Goal: Task Accomplishment & Management: Use online tool/utility

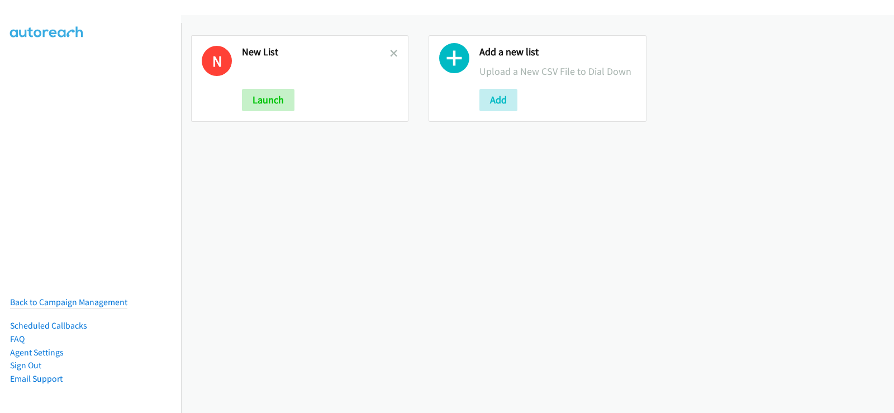
click at [394, 48] on link at bounding box center [394, 53] width 8 height 13
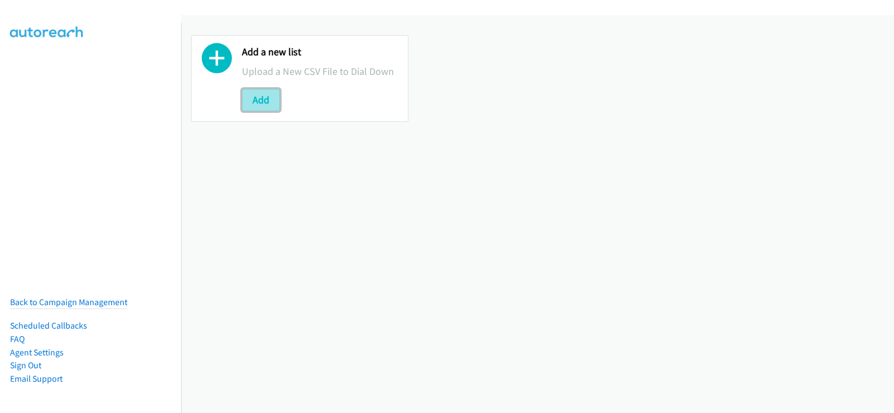
click at [276, 97] on button "Add" at bounding box center [261, 100] width 38 height 22
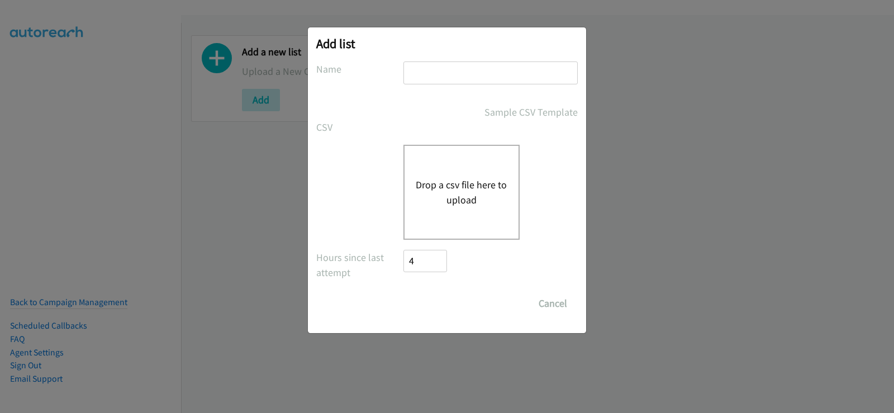
click at [476, 77] on input "text" at bounding box center [491, 72] width 174 height 23
type input "new list"
click at [449, 181] on button "Drop a csv file here to upload" at bounding box center [462, 192] width 92 height 30
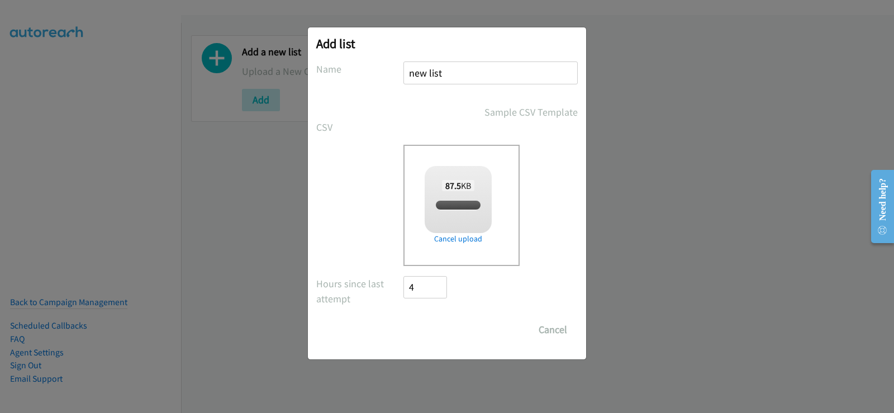
checkbox input "true"
click at [439, 335] on input "Save List" at bounding box center [433, 330] width 59 height 22
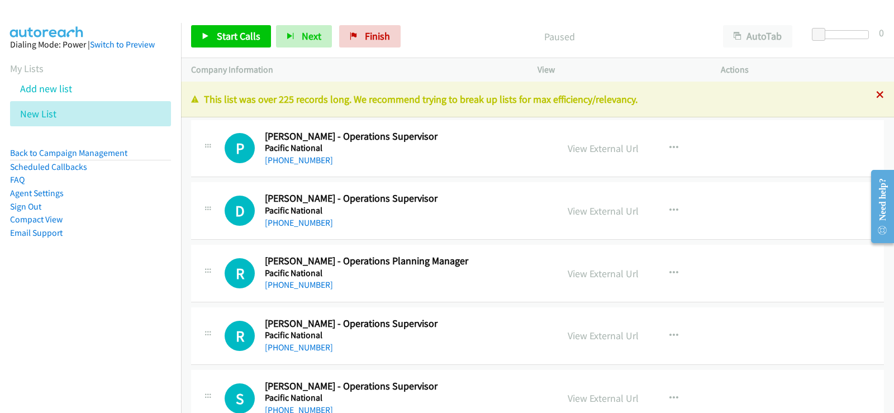
click at [876, 94] on icon at bounding box center [880, 96] width 8 height 8
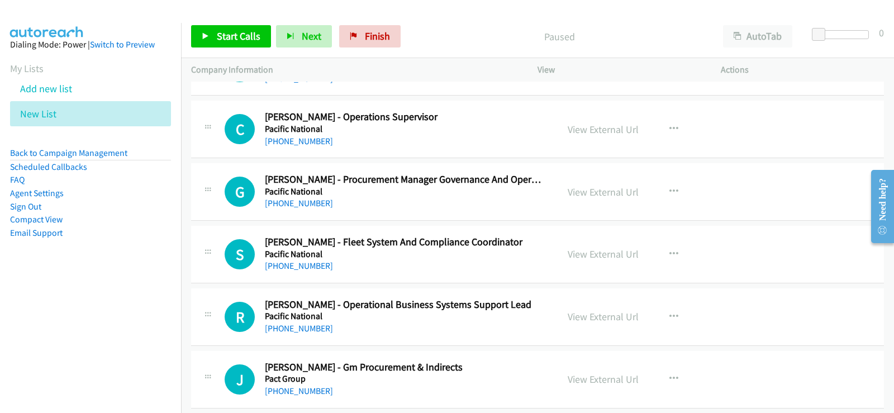
scroll to position [727, 0]
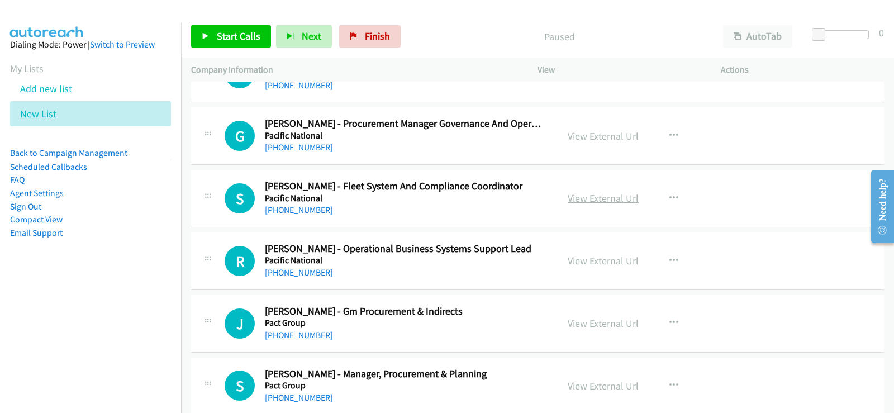
click at [585, 198] on link "View External Url" at bounding box center [603, 198] width 71 height 13
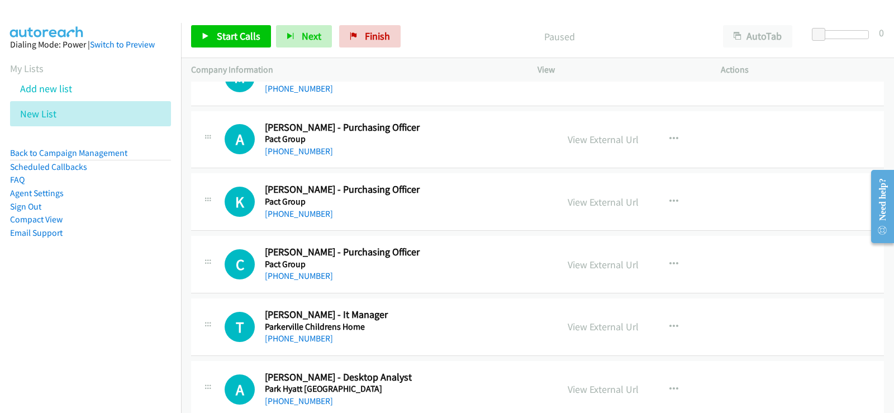
scroll to position [1397, 0]
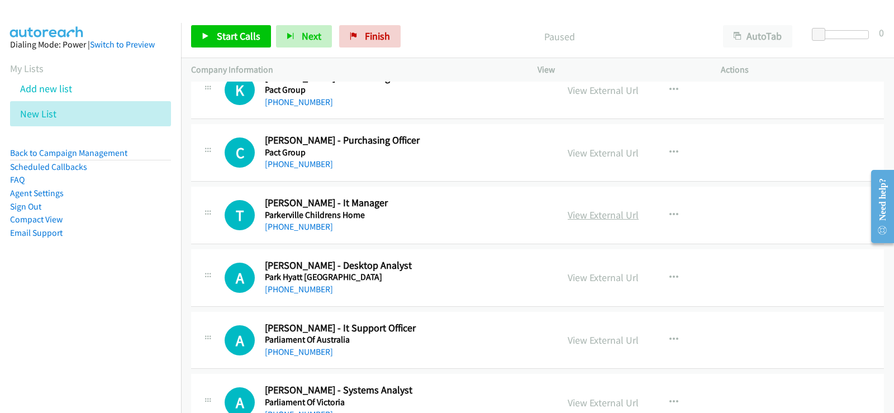
click at [602, 212] on link "View External Url" at bounding box center [603, 214] width 71 height 13
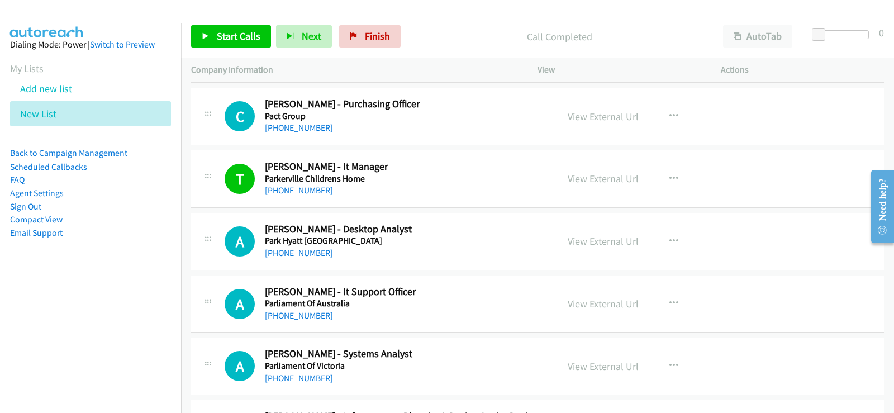
scroll to position [1453, 0]
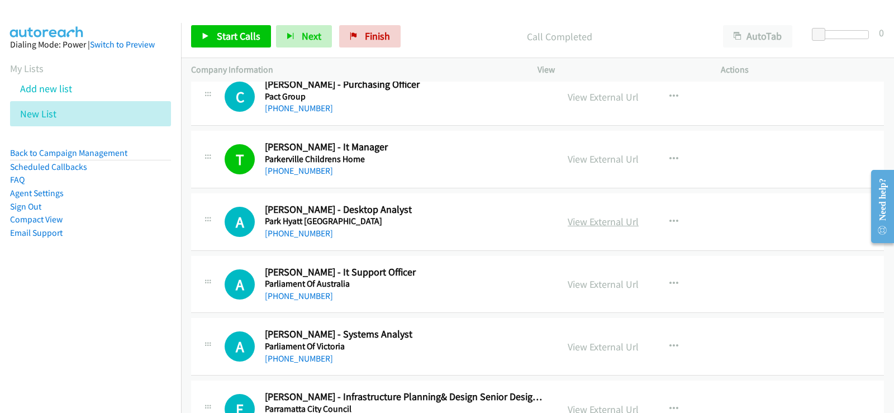
click at [615, 220] on link "View External Url" at bounding box center [603, 221] width 71 height 13
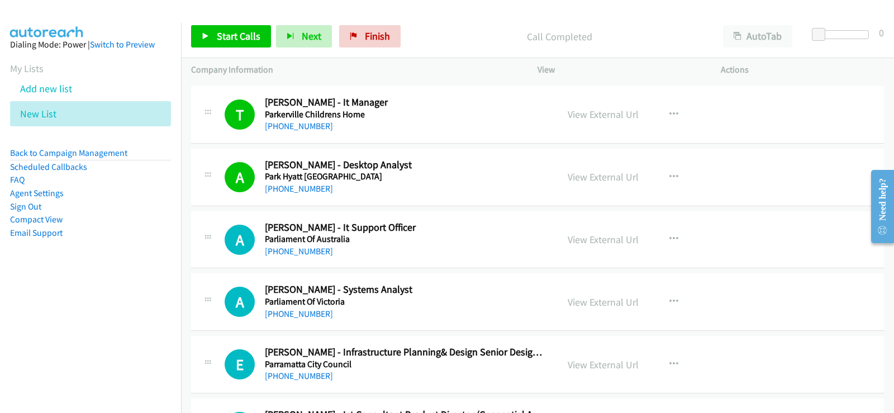
scroll to position [1509, 0]
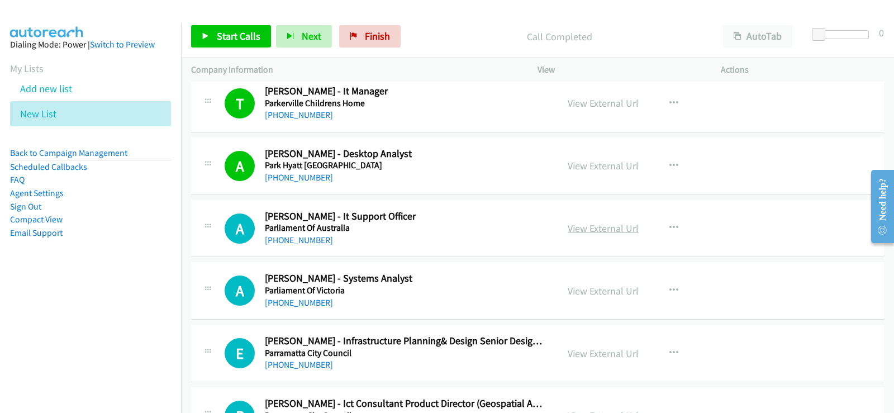
click at [599, 227] on link "View External Url" at bounding box center [603, 228] width 71 height 13
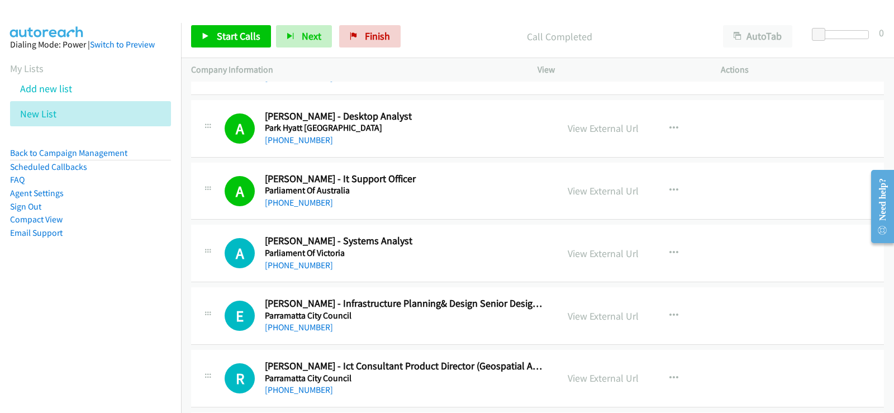
scroll to position [1565, 0]
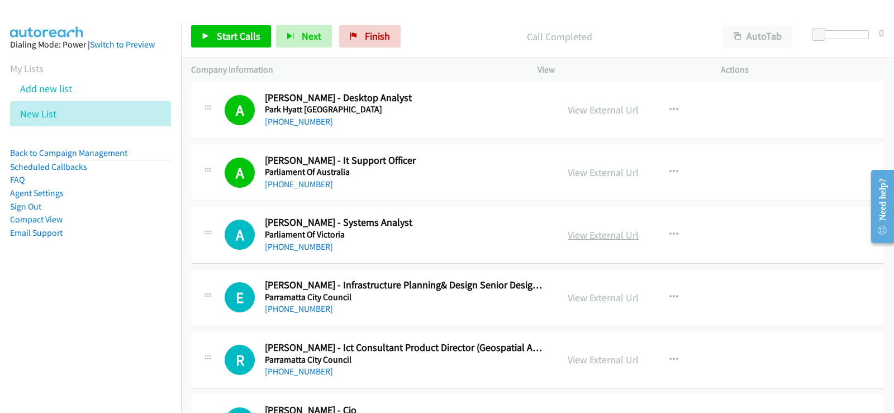
click at [619, 236] on link "View External Url" at bounding box center [603, 235] width 71 height 13
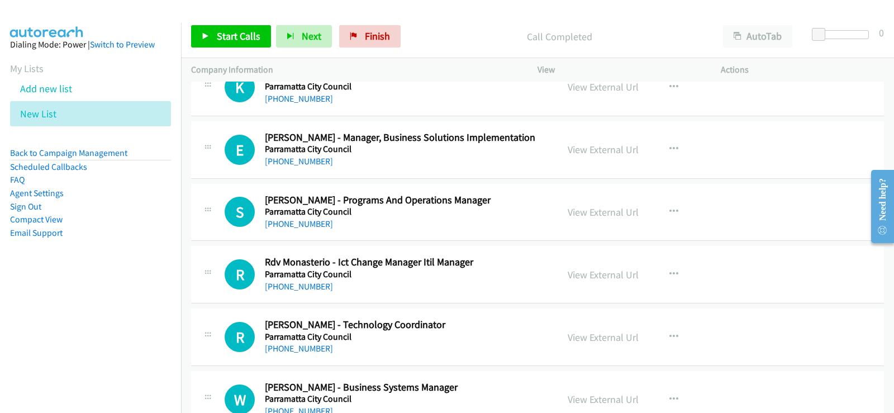
scroll to position [1956, 0]
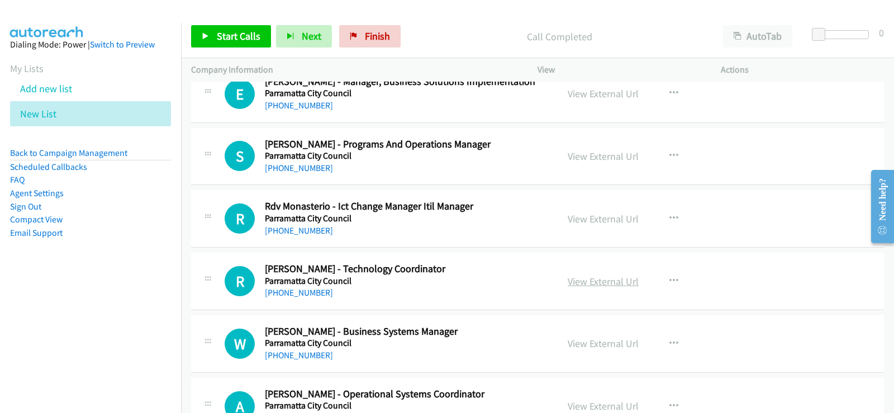
click at [581, 283] on link "View External Url" at bounding box center [603, 281] width 71 height 13
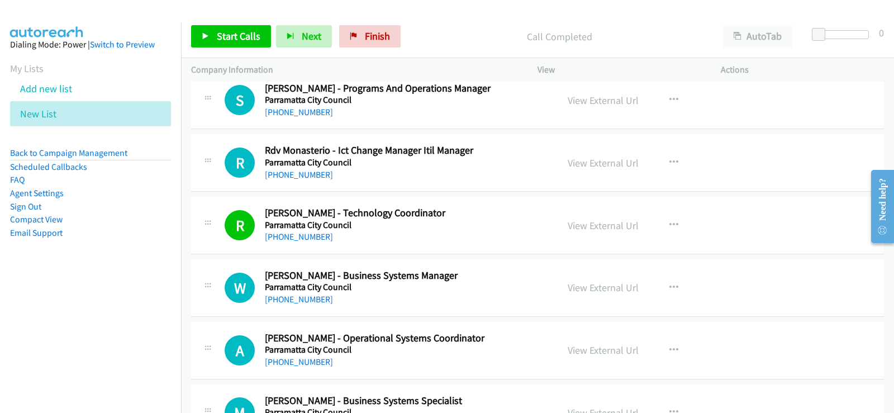
scroll to position [2068, 0]
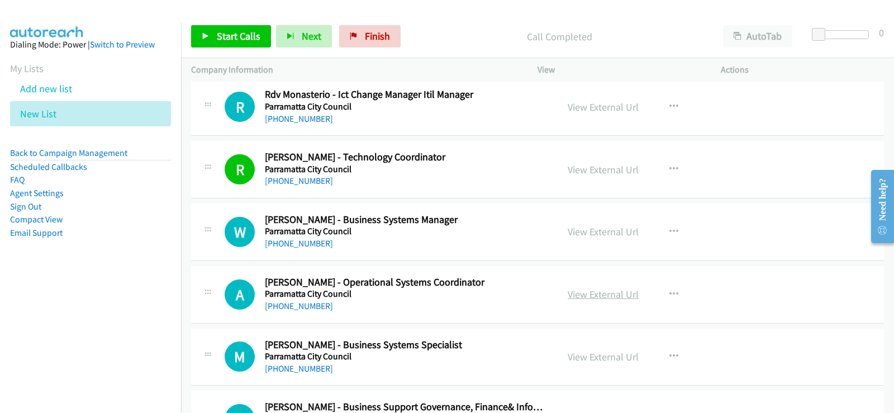
click at [617, 296] on link "View External Url" at bounding box center [603, 294] width 71 height 13
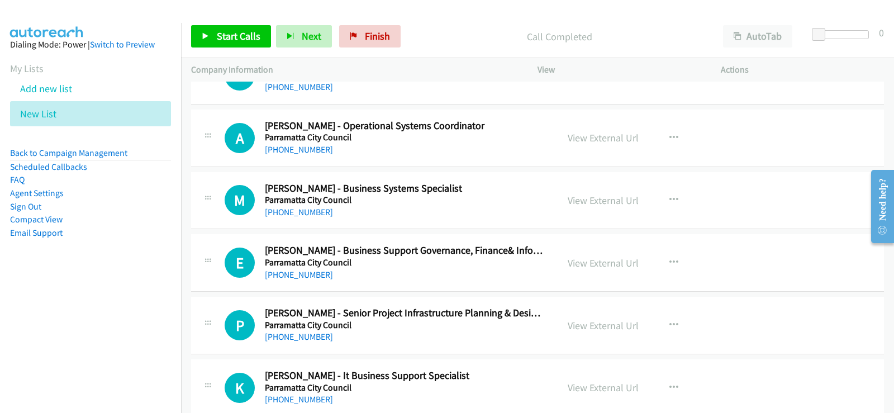
scroll to position [2236, 0]
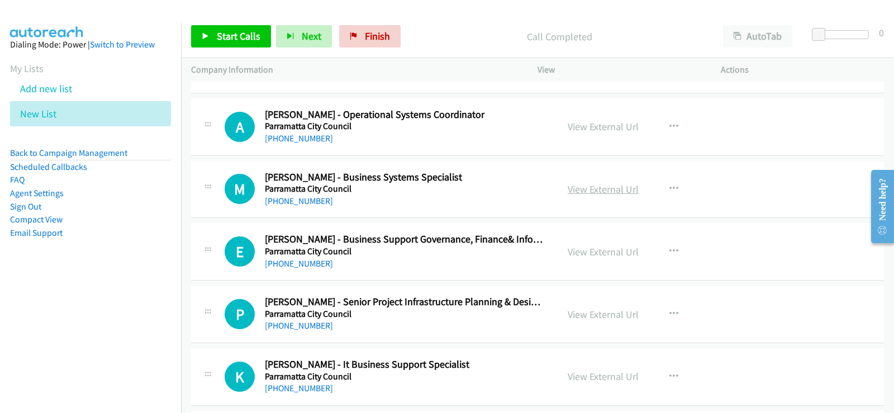
click at [573, 187] on link "View External Url" at bounding box center [603, 189] width 71 height 13
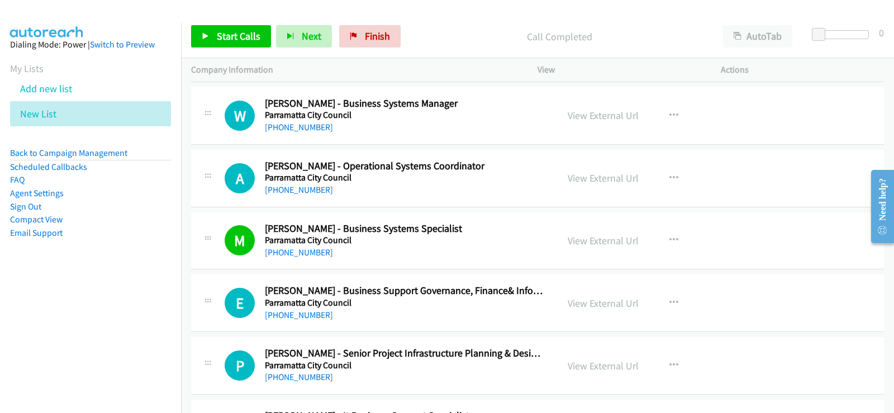
scroll to position [2124, 0]
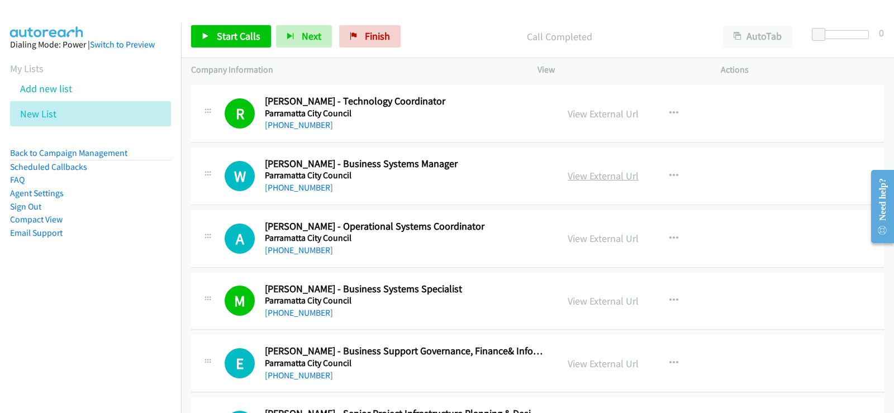
click at [593, 178] on link "View External Url" at bounding box center [603, 175] width 71 height 13
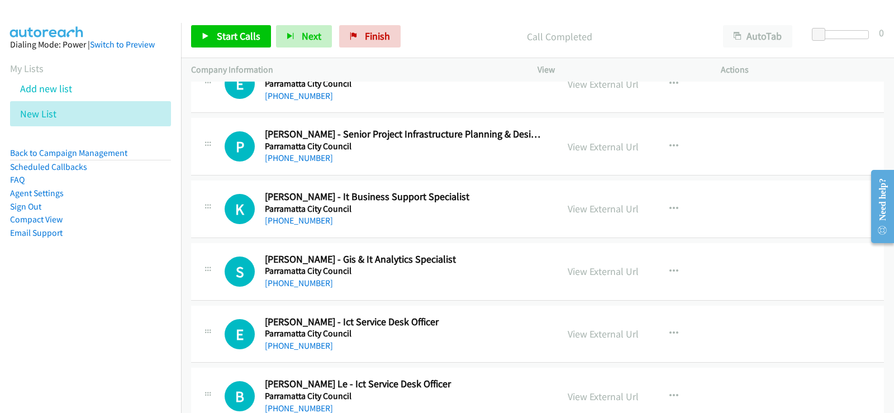
scroll to position [2459, 0]
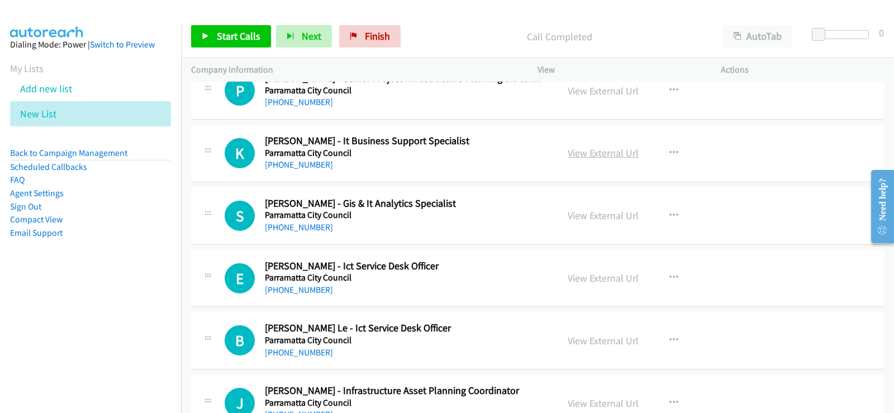
click at [596, 157] on link "View External Url" at bounding box center [603, 152] width 71 height 13
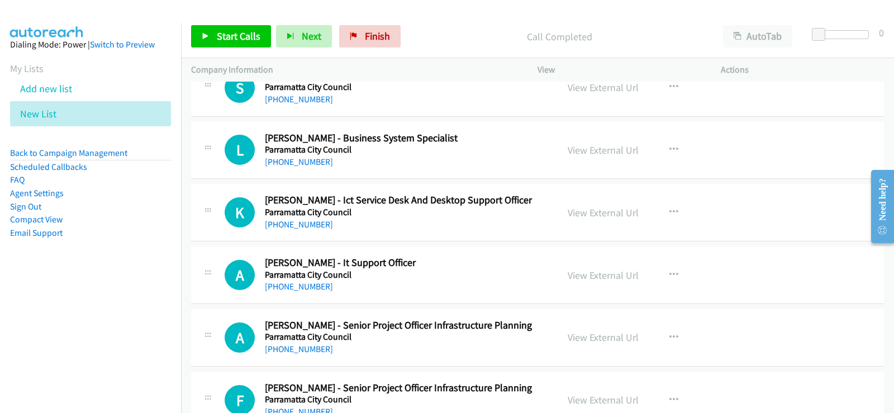
scroll to position [3018, 0]
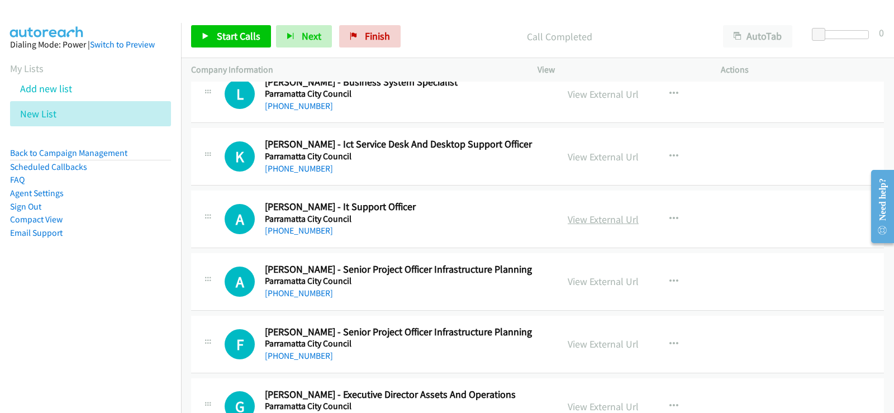
click at [587, 221] on link "View External Url" at bounding box center [603, 219] width 71 height 13
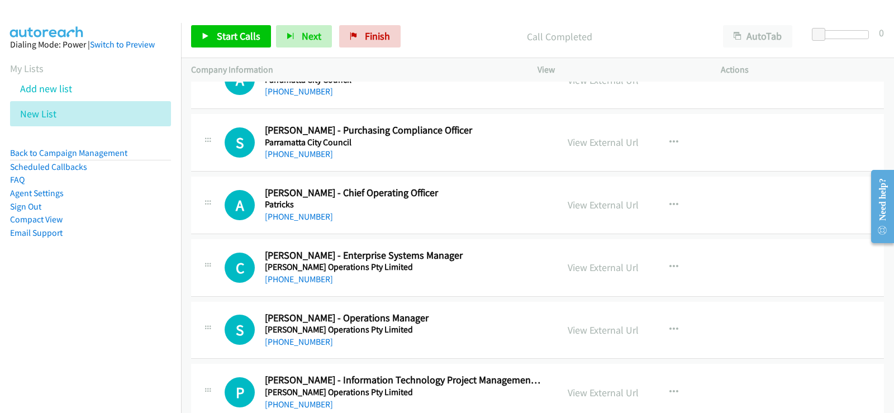
scroll to position [3801, 0]
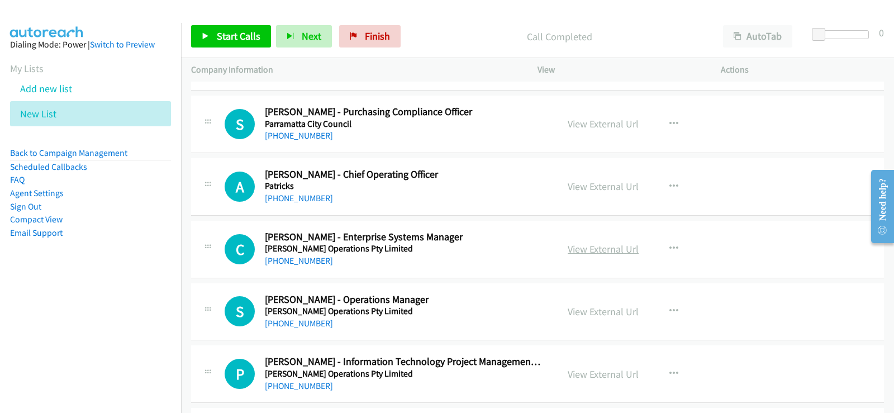
click at [592, 249] on link "View External Url" at bounding box center [603, 249] width 71 height 13
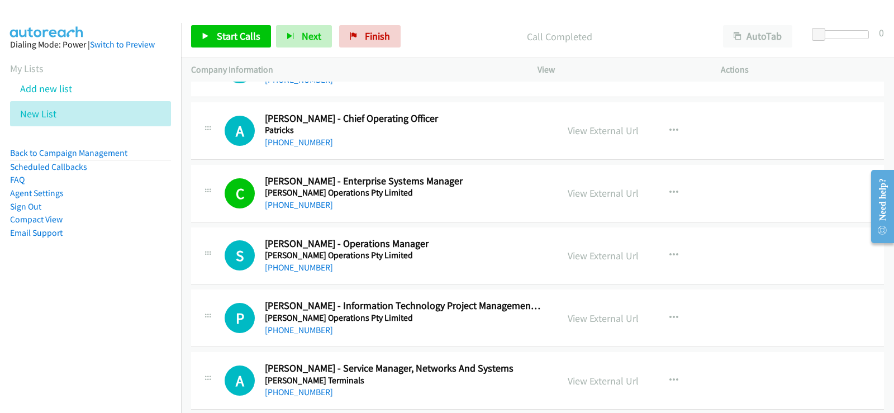
scroll to position [3913, 0]
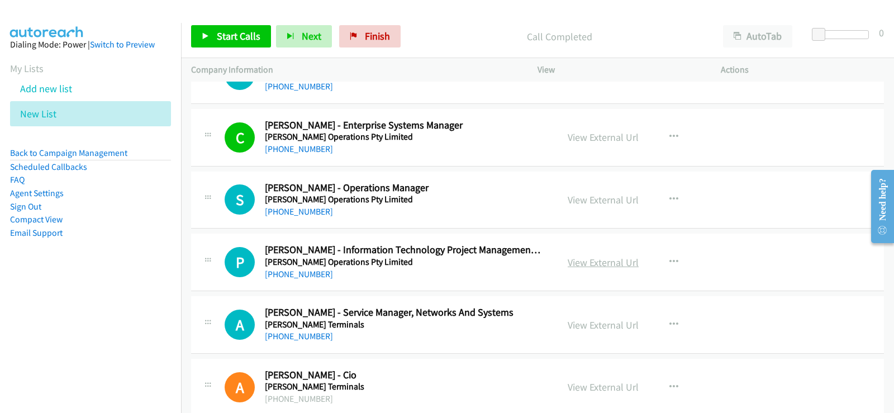
click at [606, 258] on link "View External Url" at bounding box center [603, 262] width 71 height 13
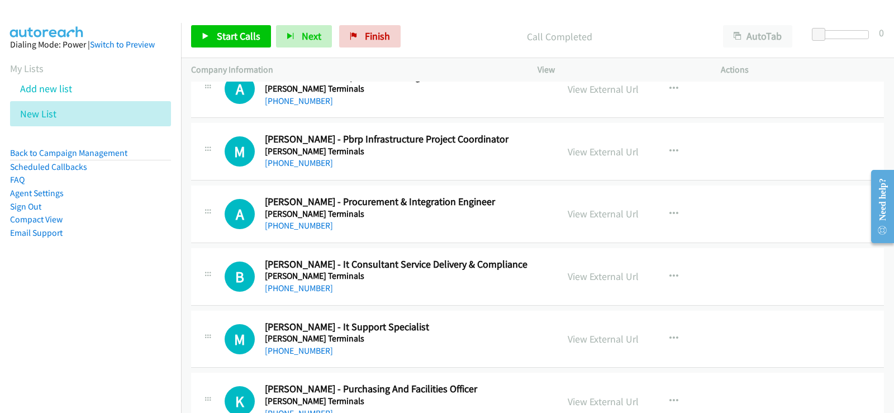
scroll to position [4416, 0]
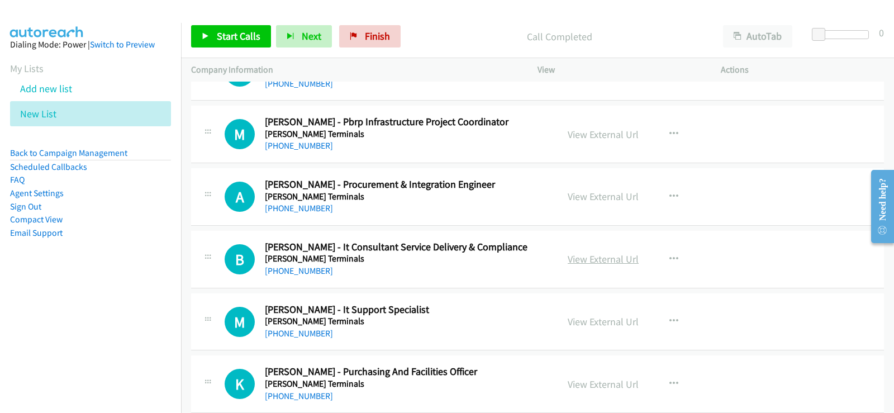
click at [589, 262] on link "View External Url" at bounding box center [603, 259] width 71 height 13
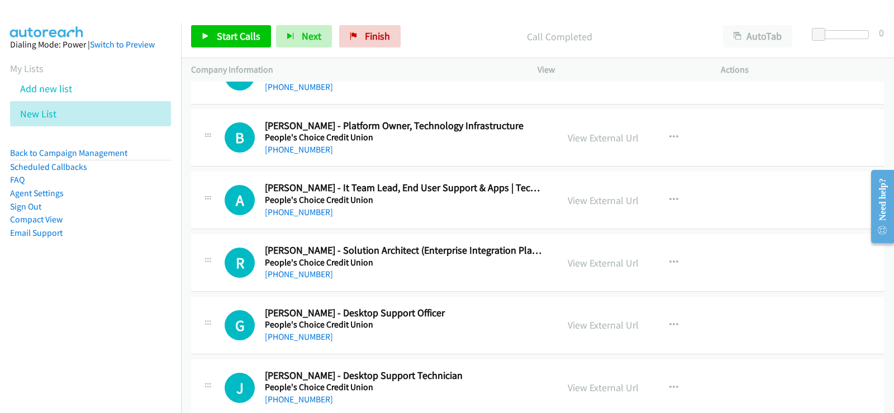
scroll to position [5030, 0]
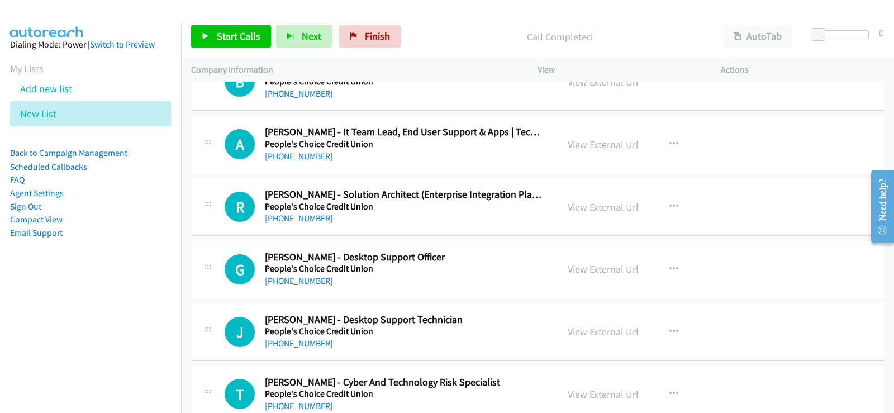
click at [600, 148] on link "View External Url" at bounding box center [603, 144] width 71 height 13
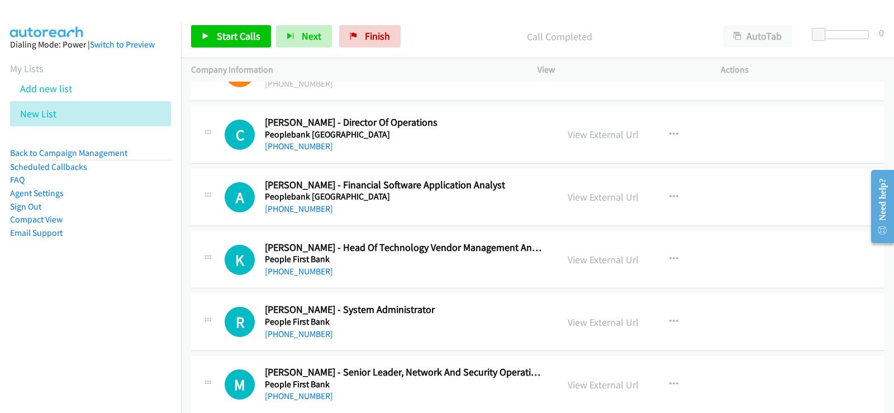
scroll to position [5533, 0]
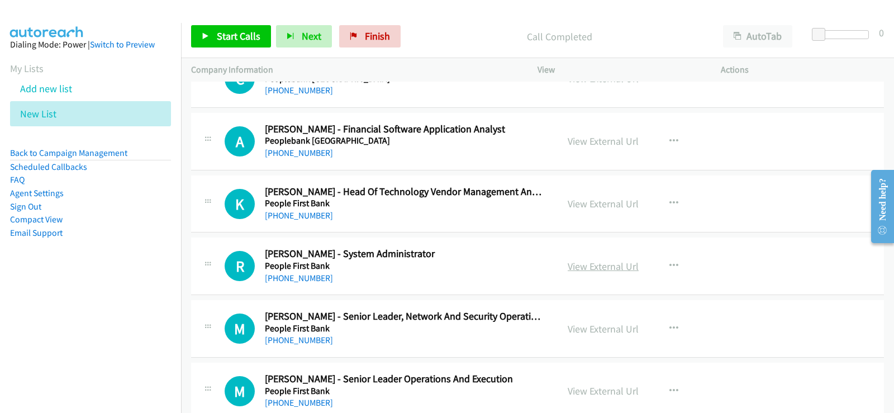
click at [605, 263] on link "View External Url" at bounding box center [603, 266] width 71 height 13
click at [674, 268] on icon "button" at bounding box center [674, 266] width 9 height 9
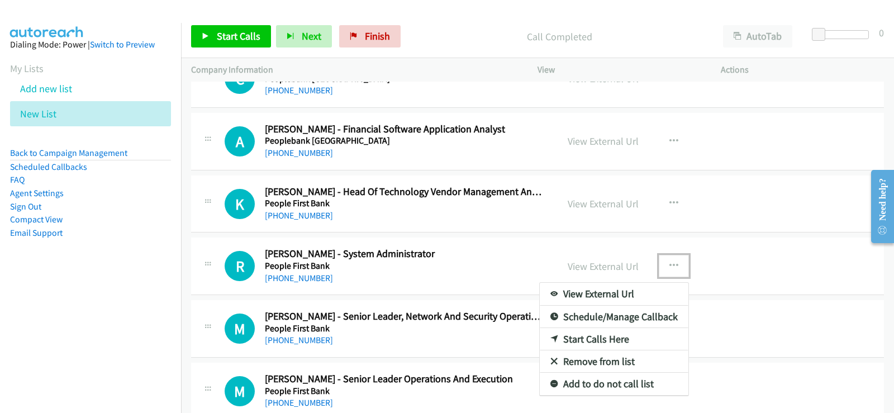
click at [597, 339] on link "Start Calls Here" at bounding box center [614, 339] width 149 height 22
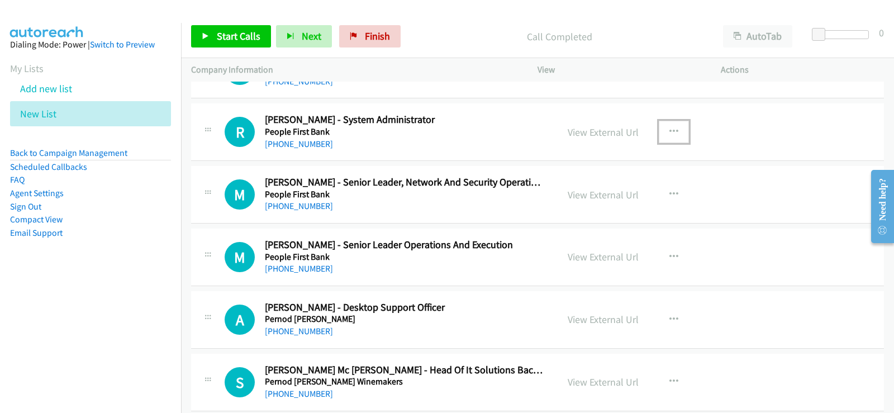
scroll to position [5690, 0]
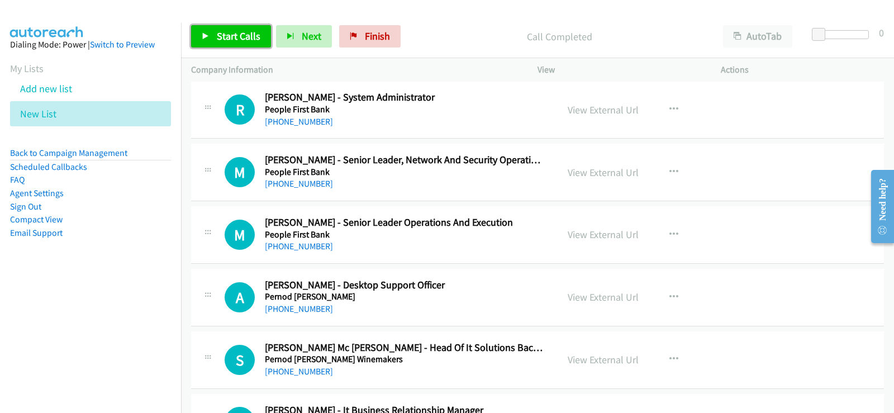
click at [208, 35] on icon at bounding box center [206, 37] width 8 height 8
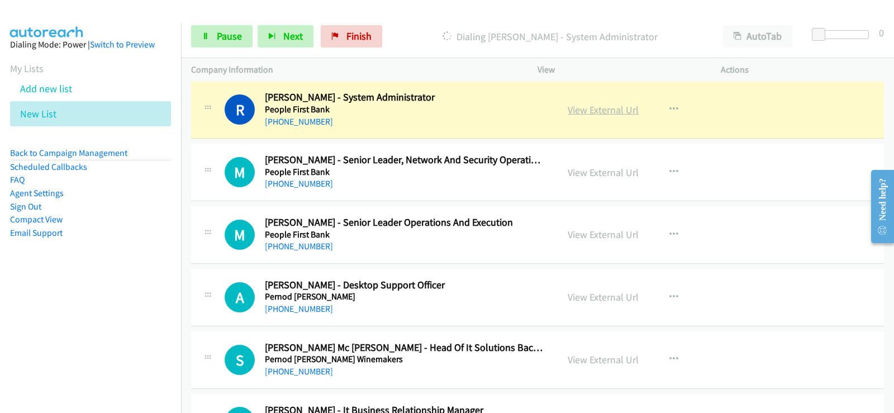
click at [619, 111] on link "View External Url" at bounding box center [603, 109] width 71 height 13
click at [222, 34] on span "Pause" at bounding box center [229, 36] width 25 height 13
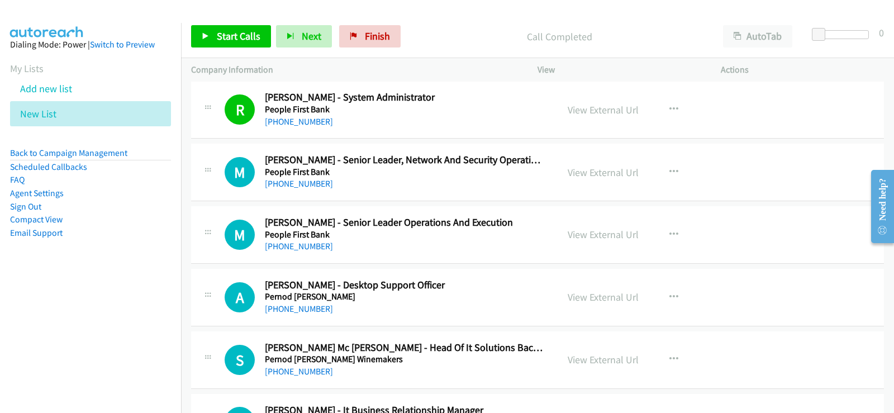
scroll to position [5746, 0]
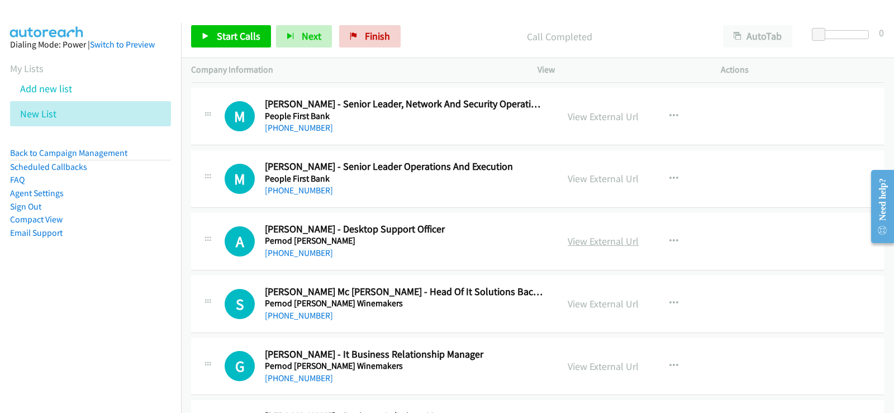
click at [599, 245] on link "View External Url" at bounding box center [603, 241] width 71 height 13
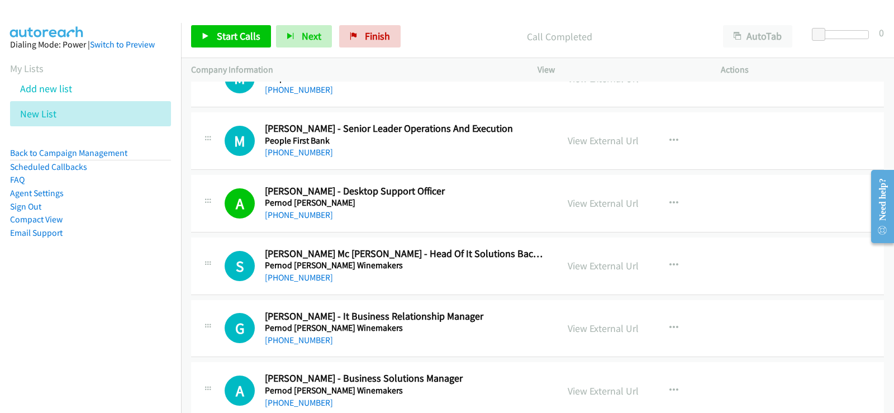
scroll to position [5802, 0]
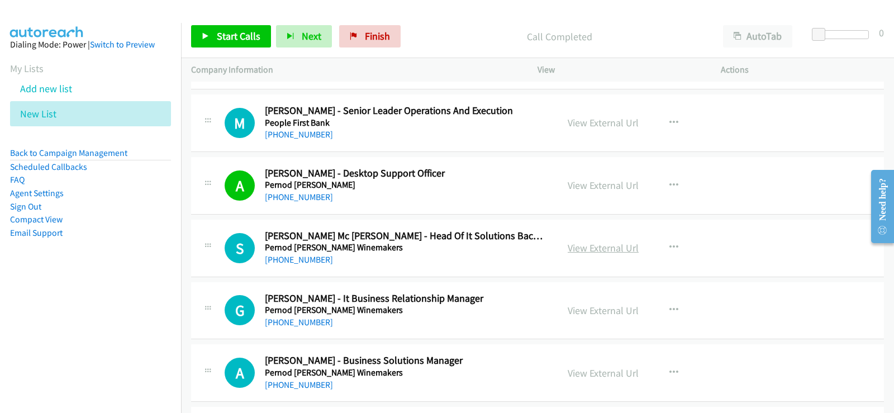
click at [623, 252] on link "View External Url" at bounding box center [603, 247] width 71 height 13
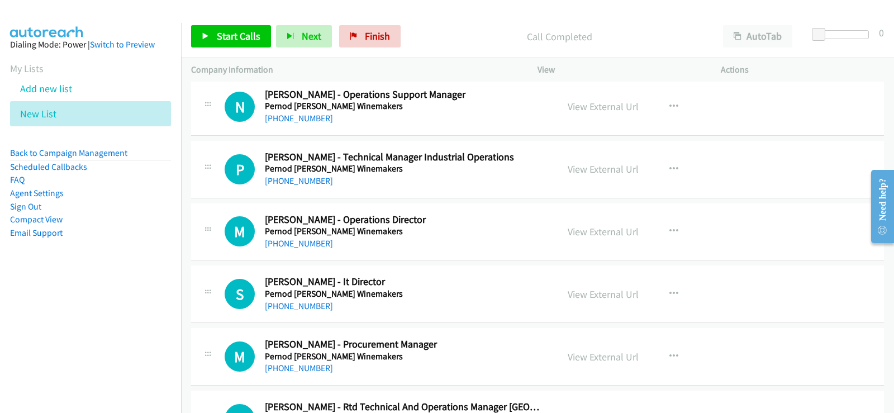
scroll to position [6249, 0]
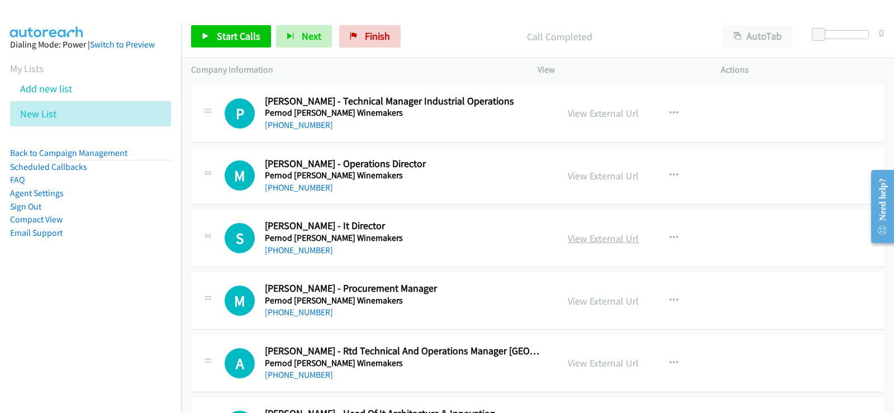
click at [589, 236] on link "View External Url" at bounding box center [603, 238] width 71 height 13
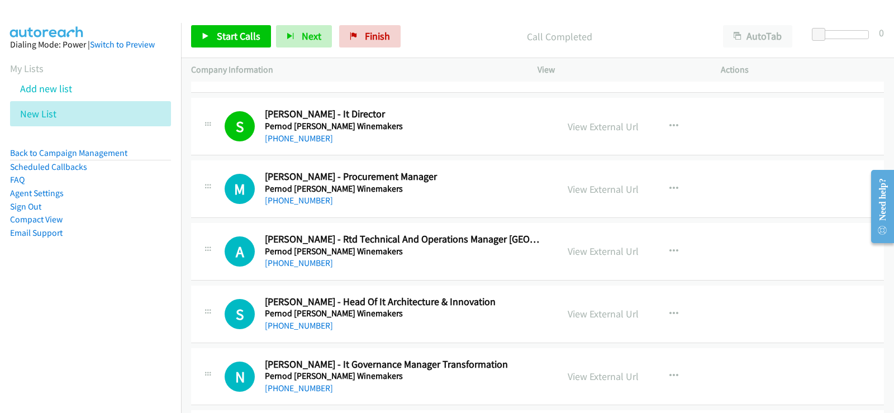
scroll to position [6417, 0]
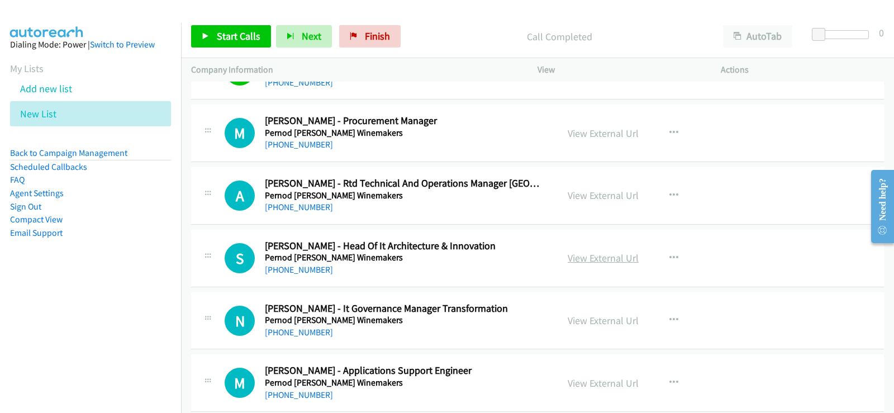
click at [610, 260] on link "View External Url" at bounding box center [603, 258] width 71 height 13
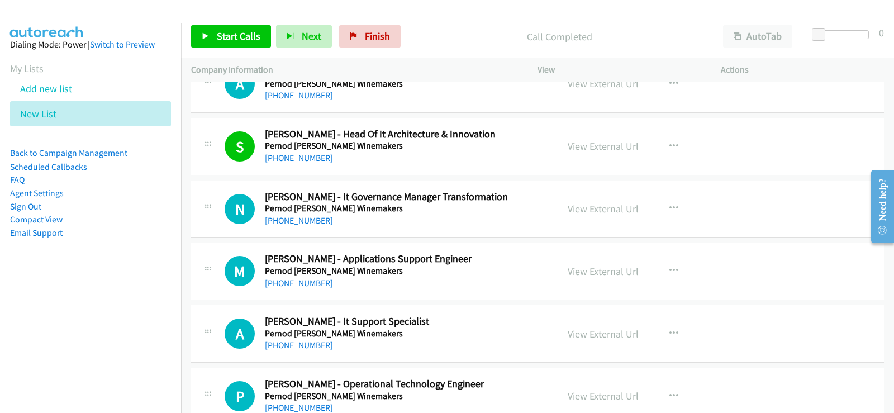
scroll to position [6584, 0]
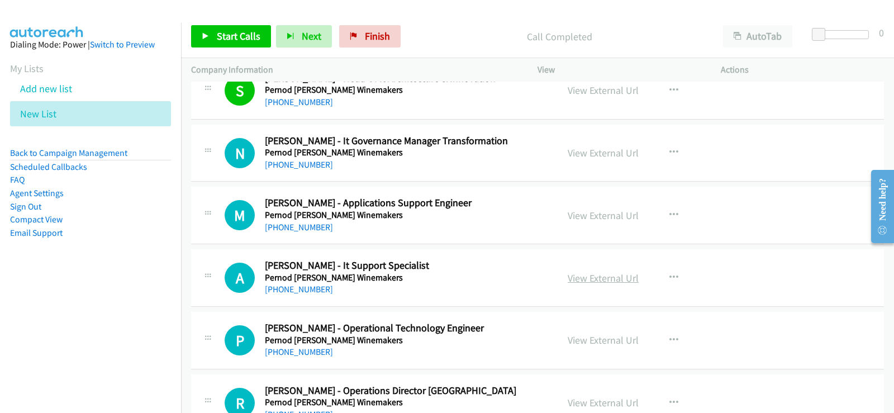
click at [609, 280] on link "View External Url" at bounding box center [603, 278] width 71 height 13
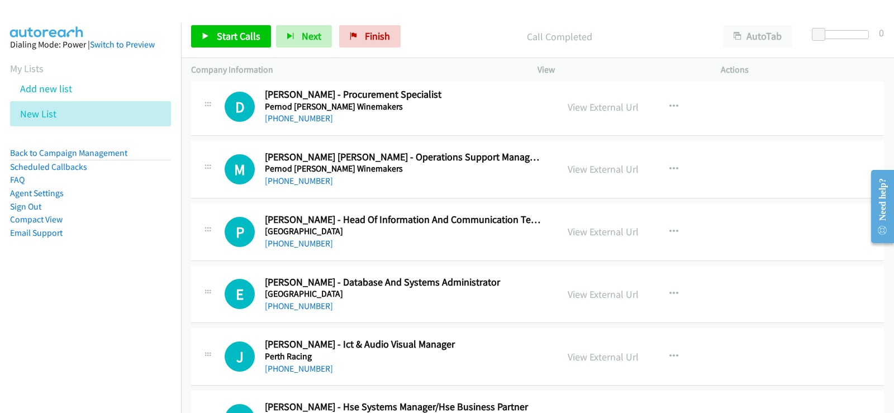
scroll to position [7143, 0]
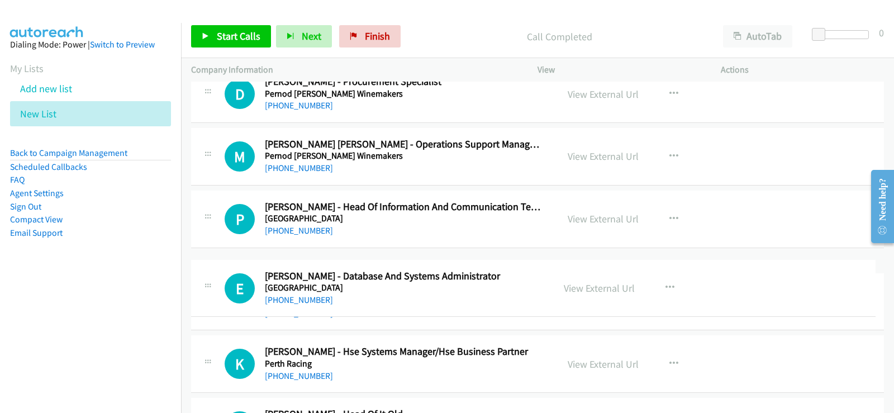
drag, startPoint x: 327, startPoint y: 269, endPoint x: 459, endPoint y: 276, distance: 132.6
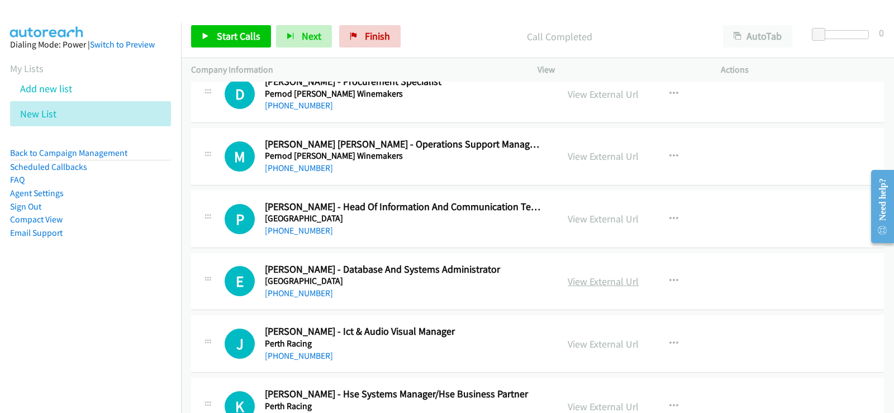
click at [582, 281] on link "View External Url" at bounding box center [603, 281] width 71 height 13
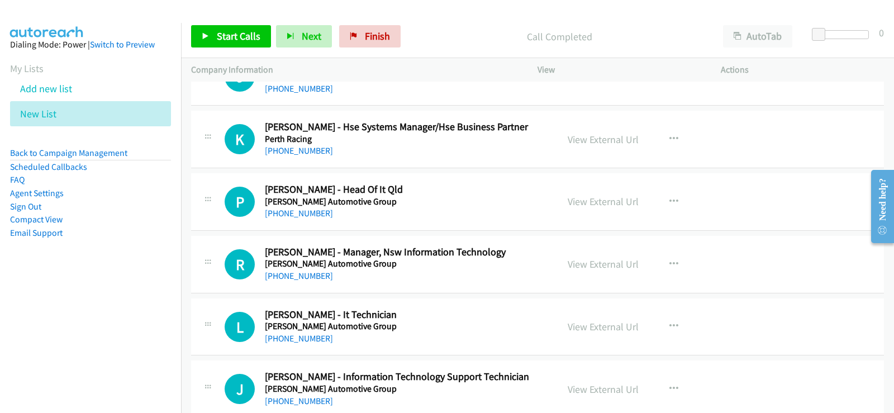
scroll to position [7423, 0]
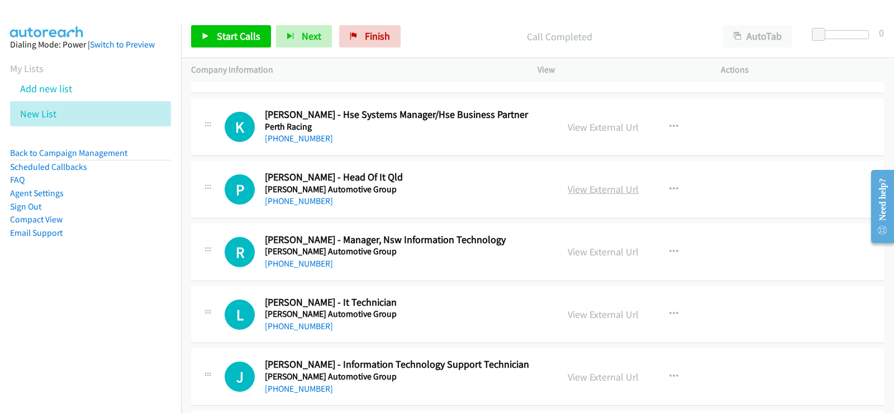
click at [624, 187] on link "View External Url" at bounding box center [603, 189] width 71 height 13
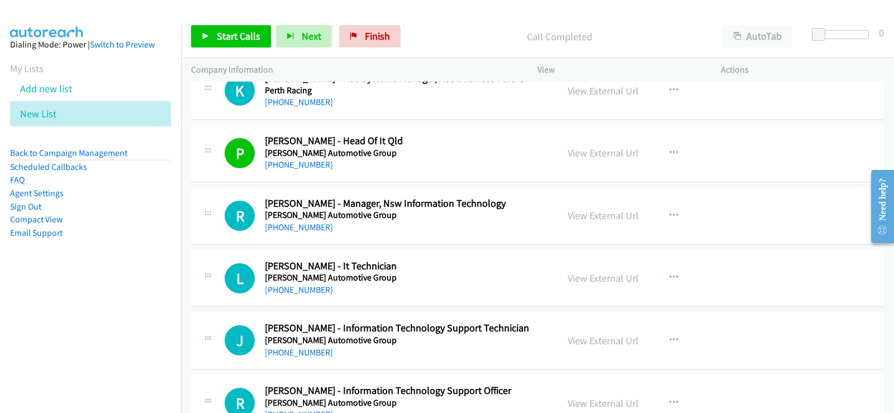
scroll to position [7479, 0]
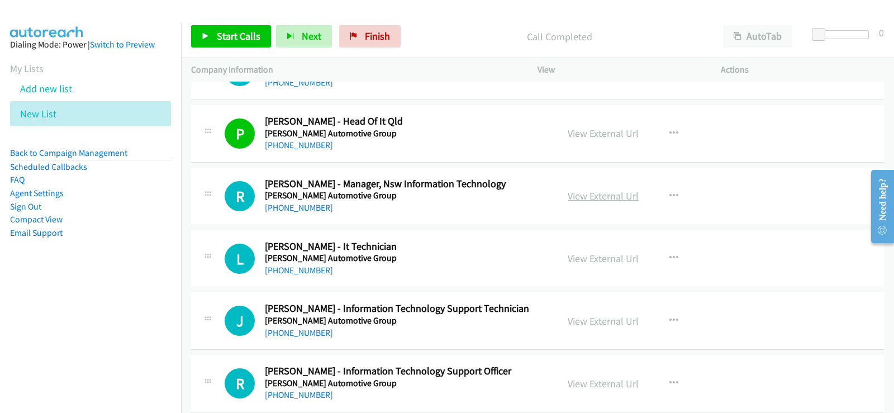
click at [588, 198] on link "View External Url" at bounding box center [603, 195] width 71 height 13
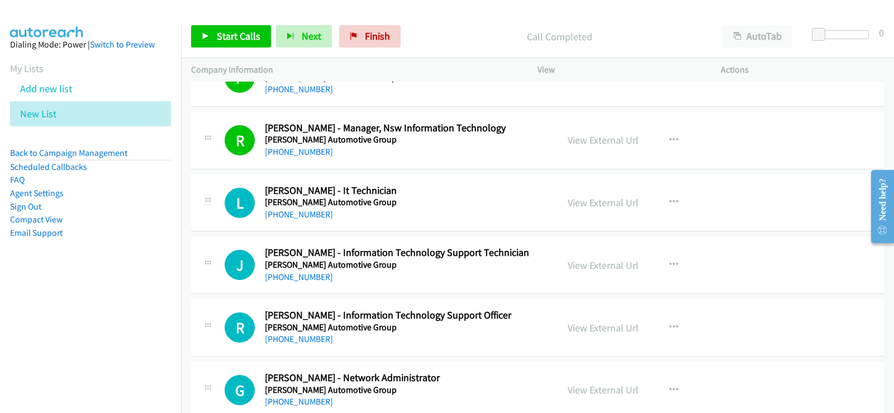
scroll to position [7590, 0]
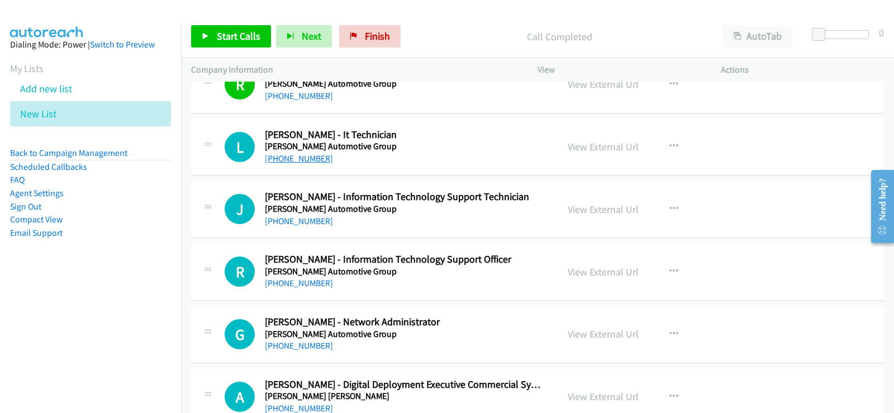
click at [310, 163] on link "[PHONE_NUMBER]" at bounding box center [299, 158] width 68 height 11
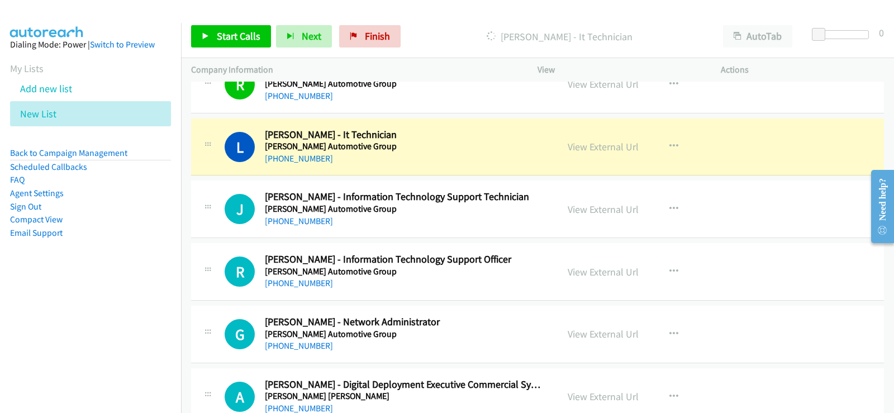
click at [486, 224] on div "[PHONE_NUMBER]" at bounding box center [404, 221] width 279 height 13
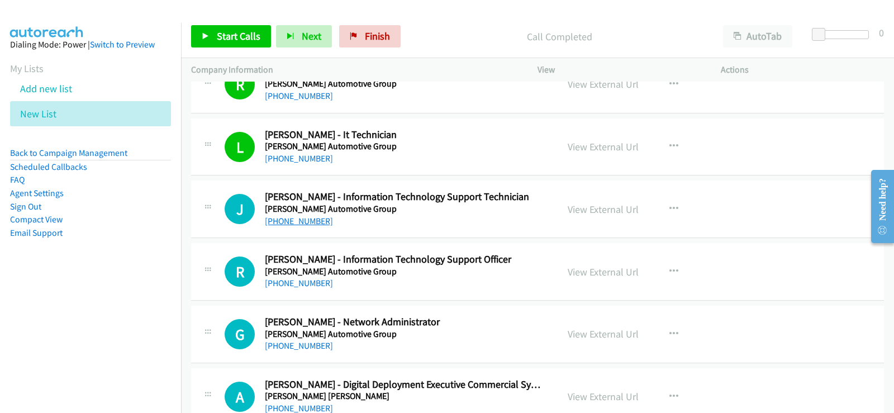
click at [307, 226] on link "[PHONE_NUMBER]" at bounding box center [299, 221] width 68 height 11
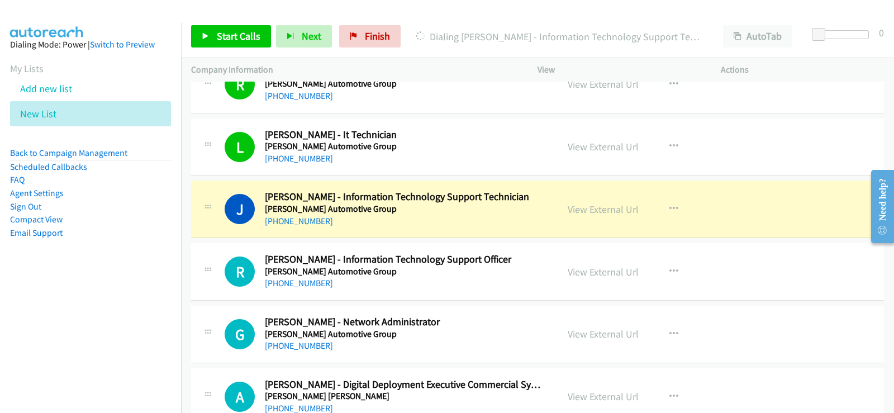
drag, startPoint x: 510, startPoint y: 269, endPoint x: 505, endPoint y: 274, distance: 7.5
click at [510, 269] on h5 "[PERSON_NAME] Automotive Group" at bounding box center [404, 271] width 279 height 11
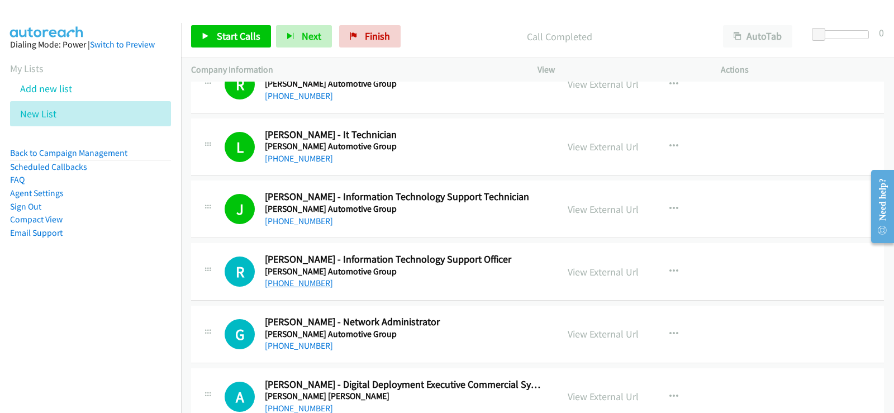
click at [314, 284] on link "[PHONE_NUMBER]" at bounding box center [299, 283] width 68 height 11
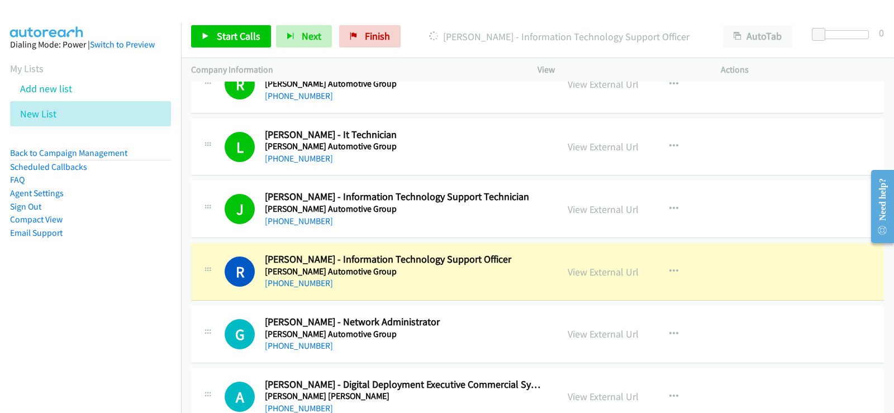
click at [571, 292] on div "R Callback Scheduled [PERSON_NAME] - Information Technology Support Officer [PE…" at bounding box center [537, 272] width 693 height 58
click at [593, 274] on link "View External Url" at bounding box center [603, 271] width 71 height 13
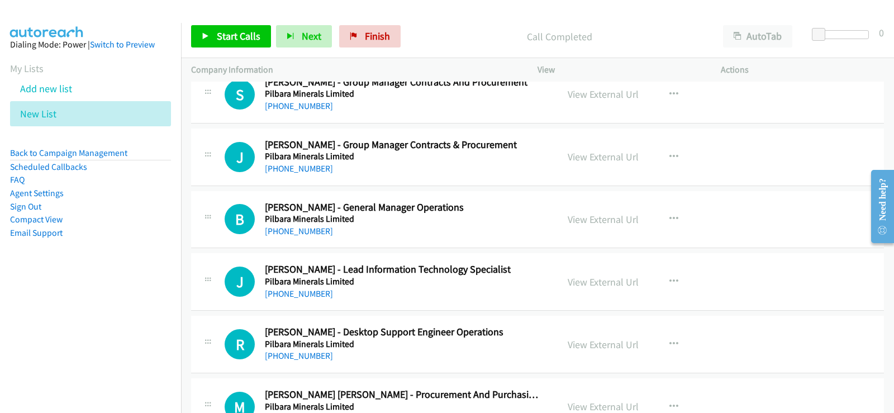
scroll to position [8261, 0]
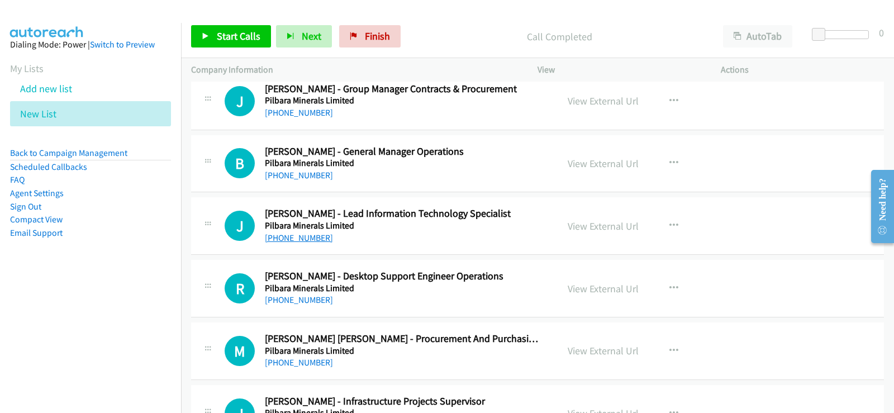
click at [298, 242] on link "[PHONE_NUMBER]" at bounding box center [299, 238] width 68 height 11
click at [309, 298] on link "[PHONE_NUMBER]" at bounding box center [299, 300] width 68 height 11
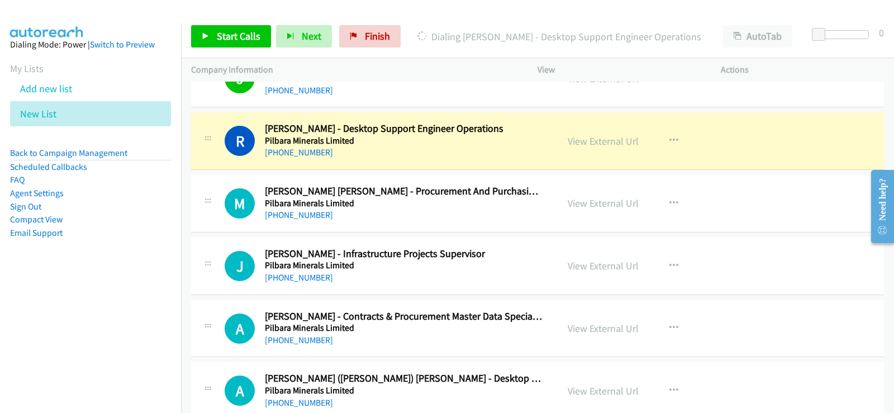
scroll to position [8429, 0]
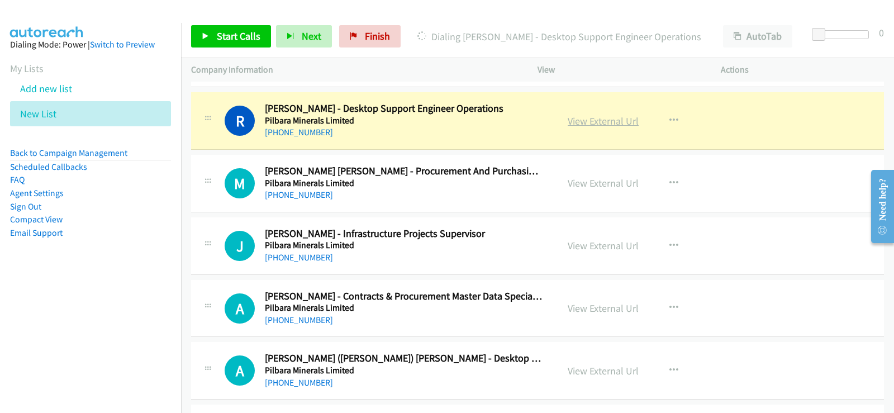
click at [623, 125] on link "View External Url" at bounding box center [603, 121] width 71 height 13
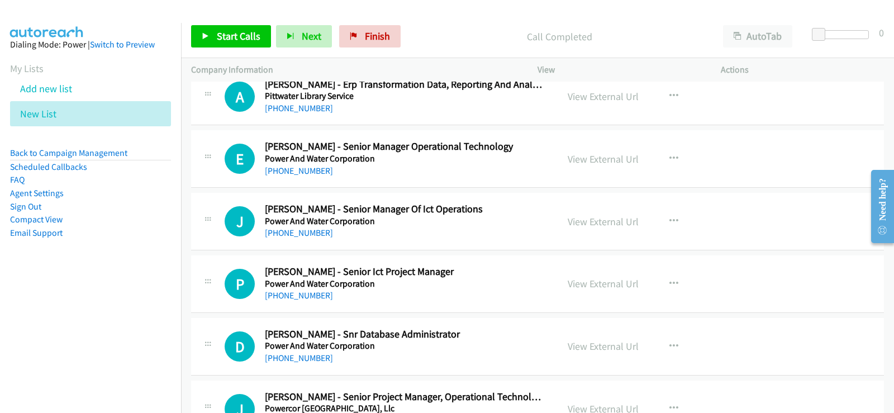
scroll to position [9658, 0]
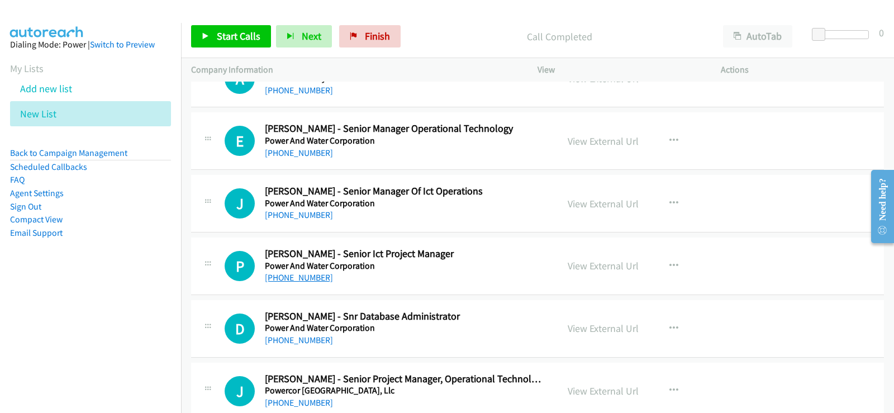
click at [310, 281] on link "[PHONE_NUMBER]" at bounding box center [299, 277] width 68 height 11
click at [291, 282] on link "[PHONE_NUMBER]" at bounding box center [299, 277] width 68 height 11
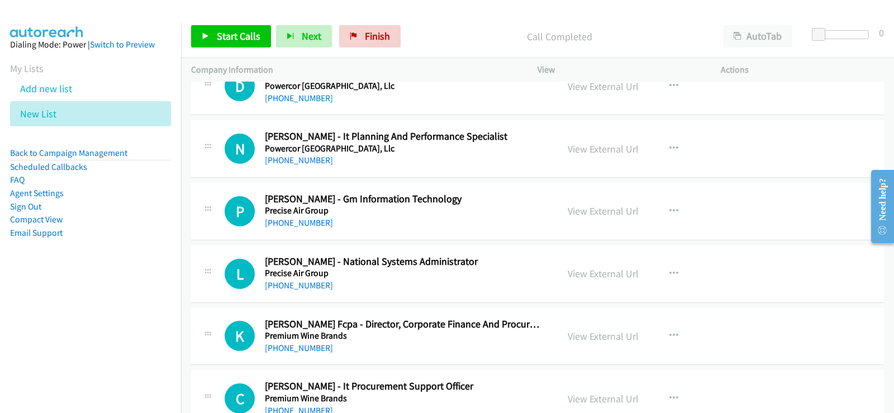
scroll to position [10106, 0]
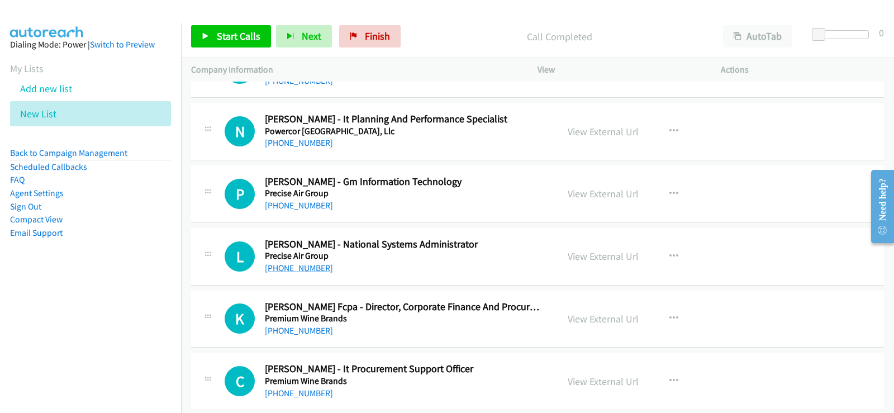
click at [296, 267] on link "[PHONE_NUMBER]" at bounding box center [299, 268] width 68 height 11
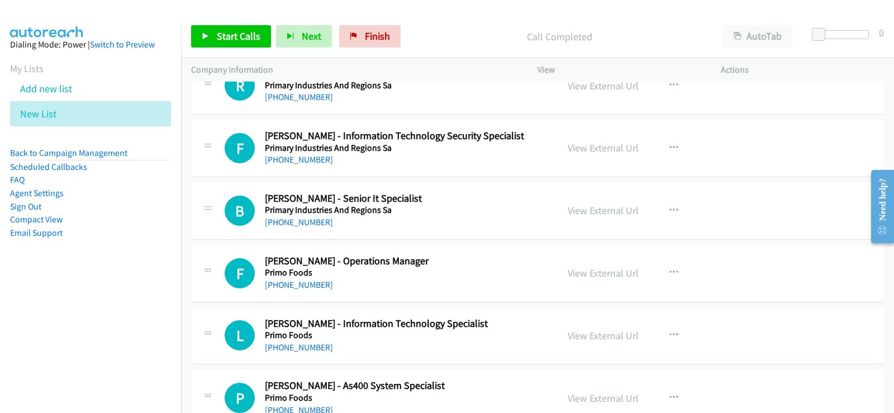
scroll to position [10832, 0]
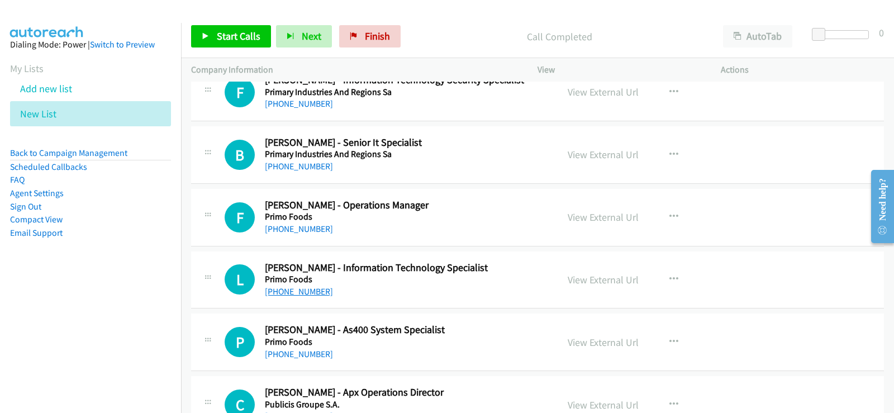
click at [307, 291] on link "[PHONE_NUMBER]" at bounding box center [299, 291] width 68 height 11
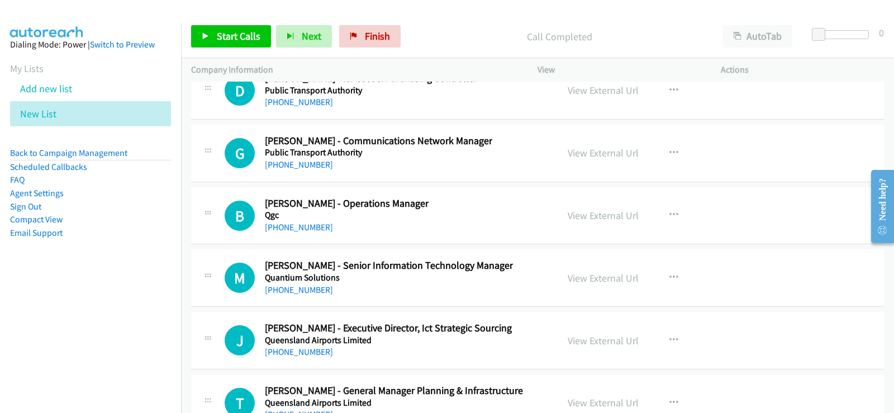
scroll to position [14577, 0]
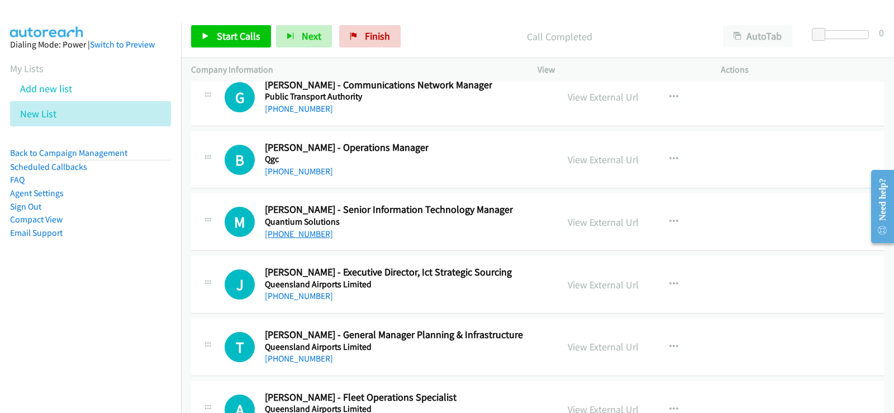
click at [313, 234] on link "[PHONE_NUMBER]" at bounding box center [299, 234] width 68 height 11
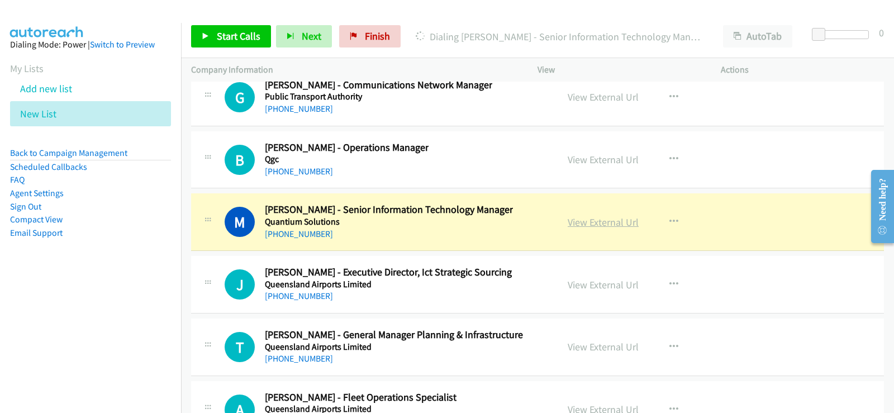
click at [609, 221] on link "View External Url" at bounding box center [603, 222] width 71 height 13
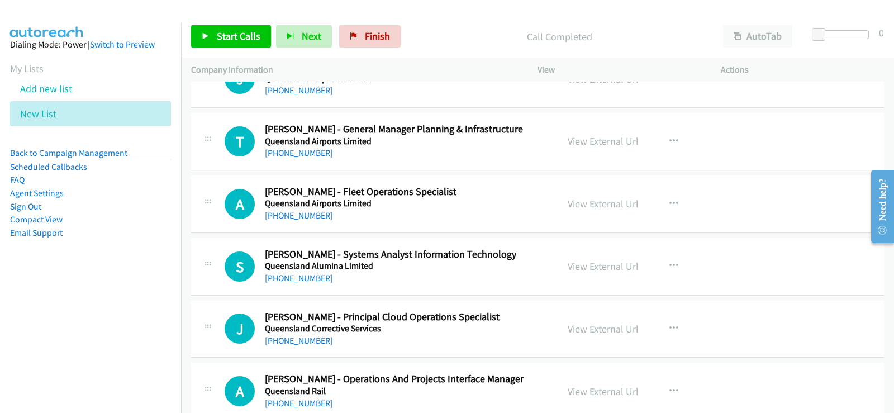
scroll to position [14801, 0]
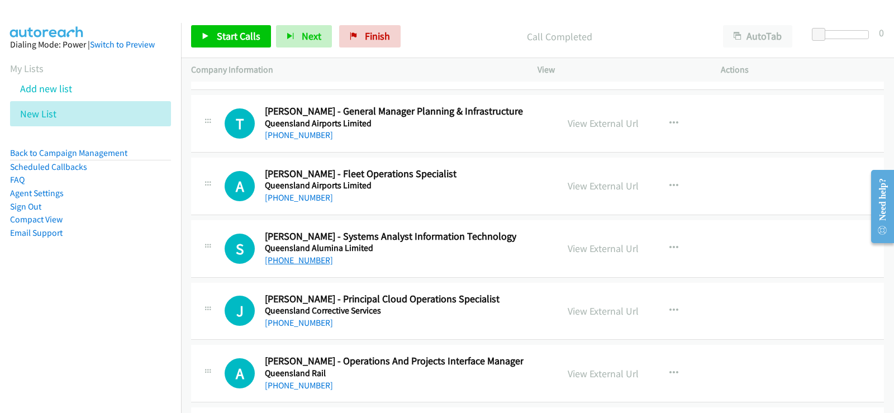
click at [315, 259] on link "[PHONE_NUMBER]" at bounding box center [299, 260] width 68 height 11
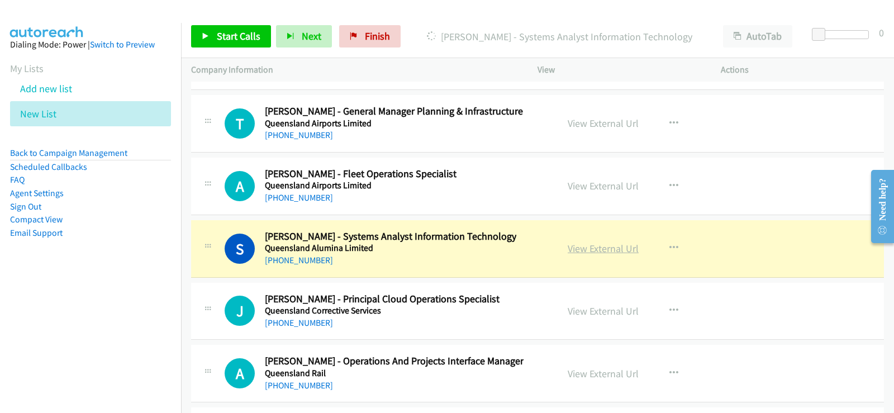
click at [606, 250] on link "View External Url" at bounding box center [603, 248] width 71 height 13
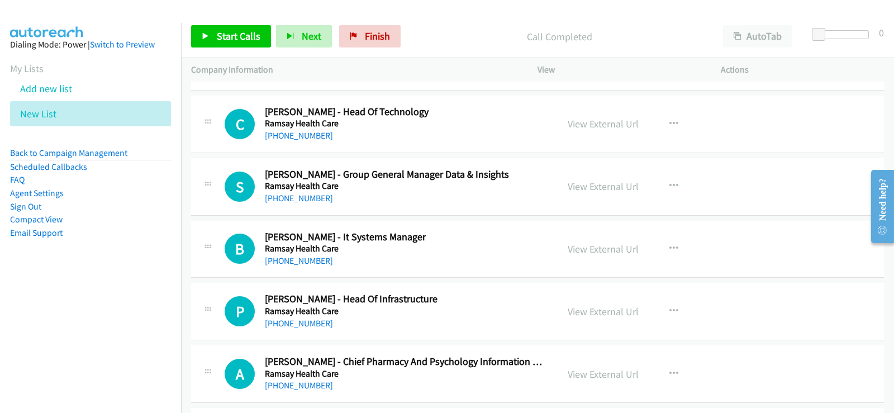
scroll to position [15918, 0]
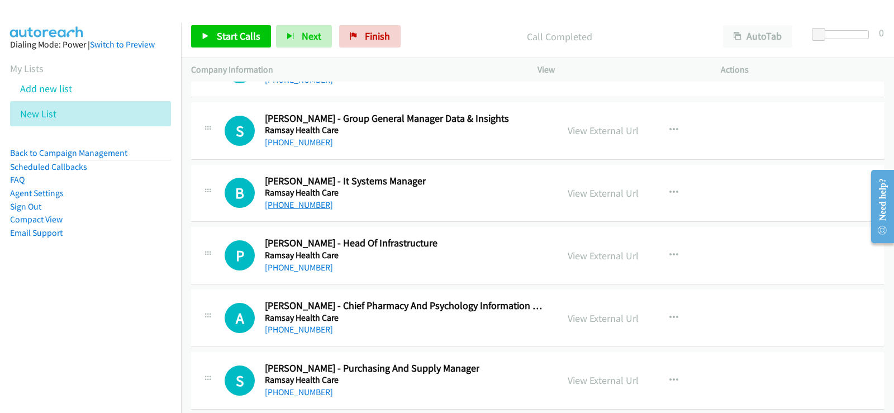
click at [307, 203] on link "[PHONE_NUMBER]" at bounding box center [299, 205] width 68 height 11
drag, startPoint x: 293, startPoint y: 205, endPoint x: 690, endPoint y: 220, distance: 396.6
click at [293, 205] on link "[PHONE_NUMBER]" at bounding box center [299, 205] width 68 height 11
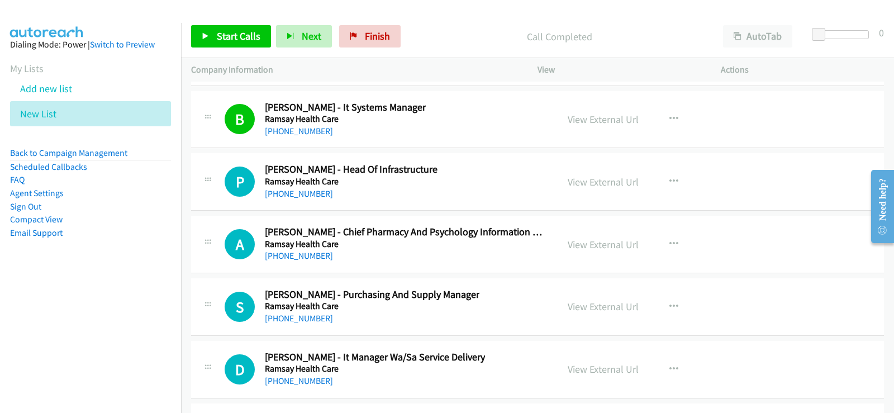
scroll to position [15974, 0]
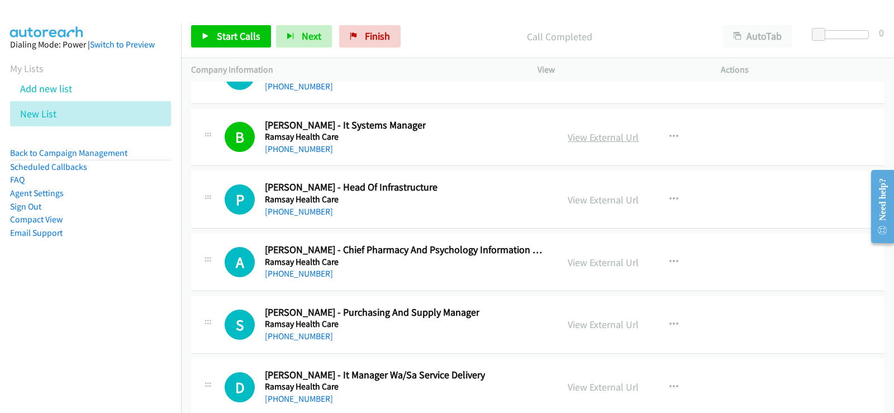
click at [587, 141] on link "View External Url" at bounding box center [603, 137] width 71 height 13
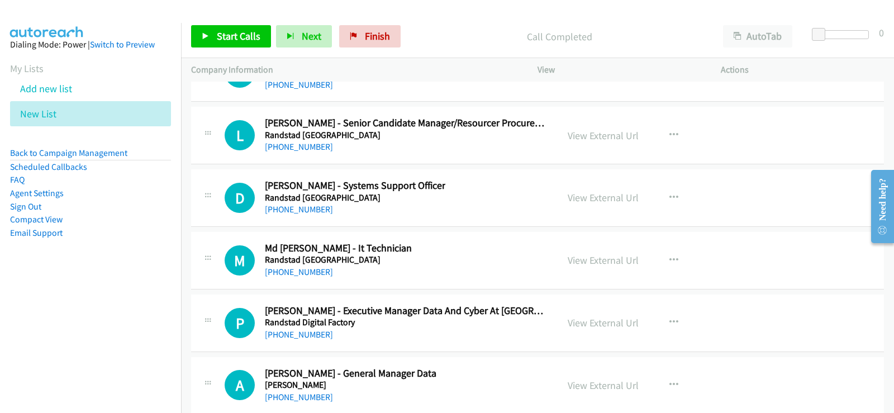
scroll to position [18713, 0]
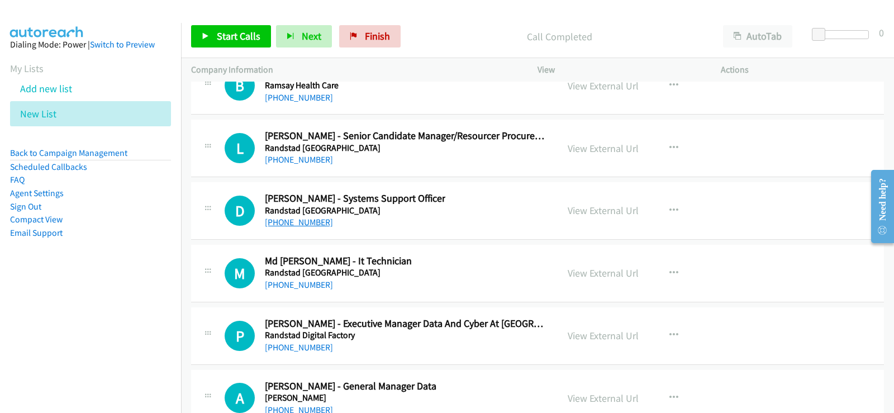
click at [291, 218] on link "[PHONE_NUMBER]" at bounding box center [299, 222] width 68 height 11
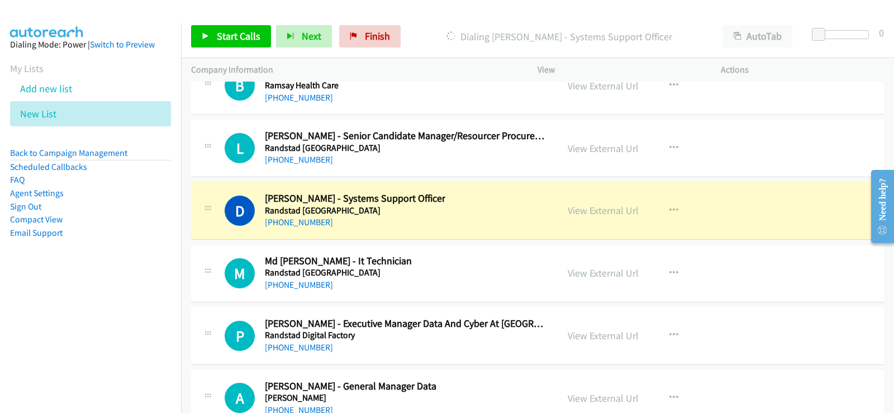
drag, startPoint x: 603, startPoint y: 211, endPoint x: 410, endPoint y: 1, distance: 285.2
click at [594, 215] on link "View External Url" at bounding box center [603, 210] width 71 height 13
